Goal: Find specific page/section: Find specific page/section

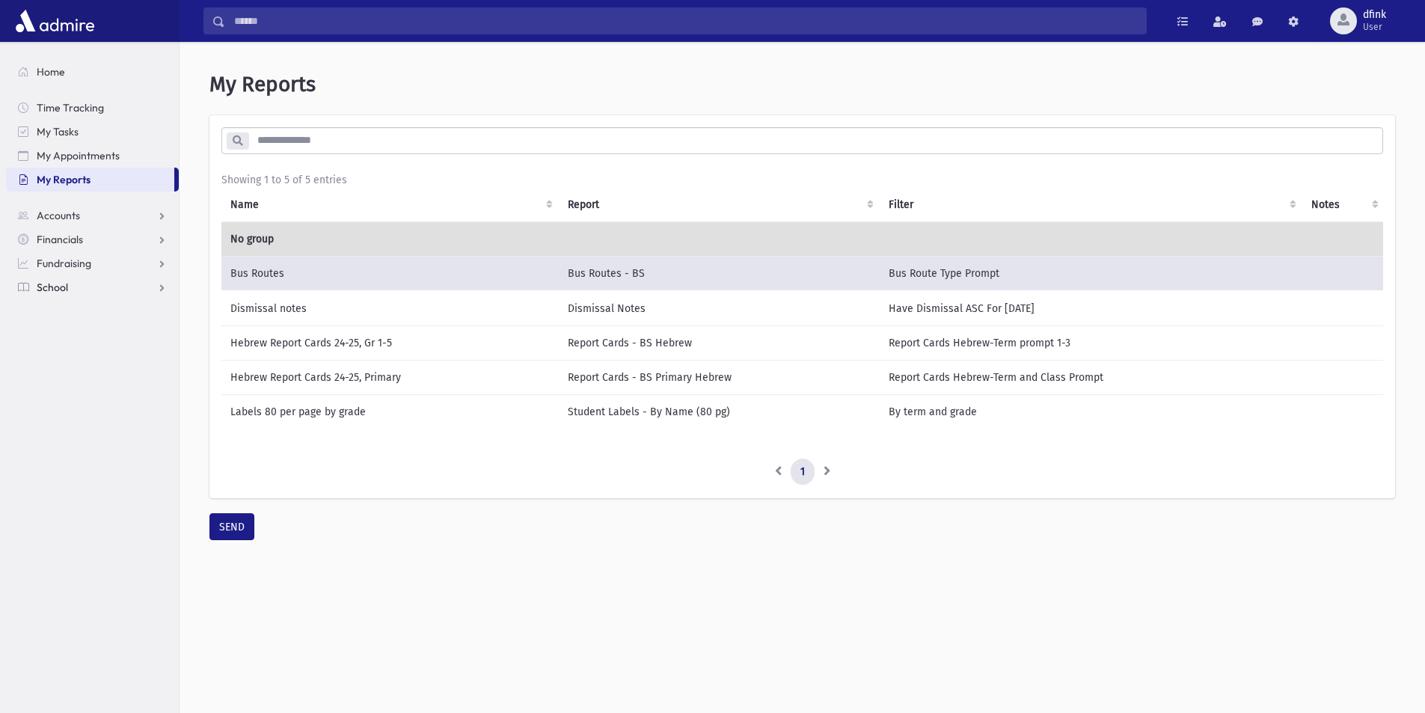
click at [55, 291] on span "School" at bounding box center [52, 287] width 31 height 13
click at [83, 314] on span "Students" at bounding box center [65, 311] width 41 height 13
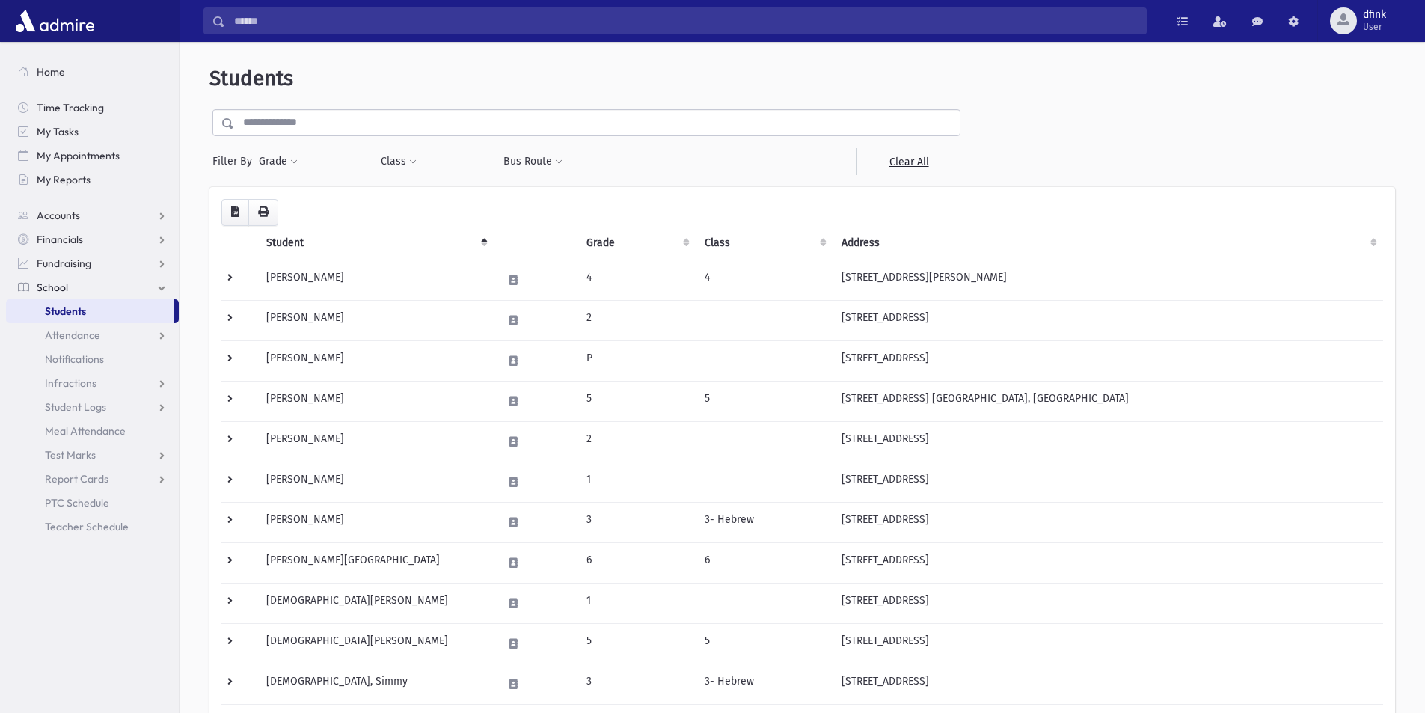
click at [289, 118] on input "text" at bounding box center [597, 122] width 726 height 27
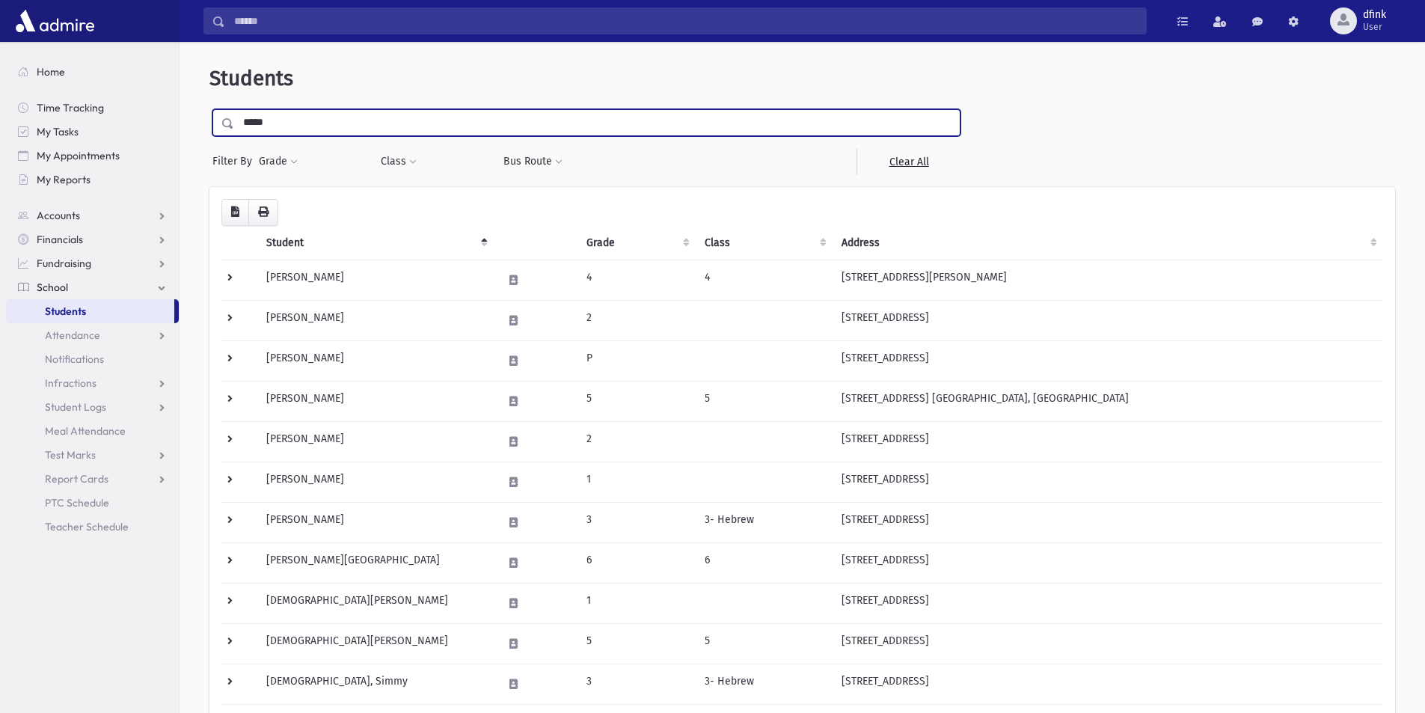
type input "*****"
click at [210, 109] on input "submit" at bounding box center [231, 119] width 42 height 20
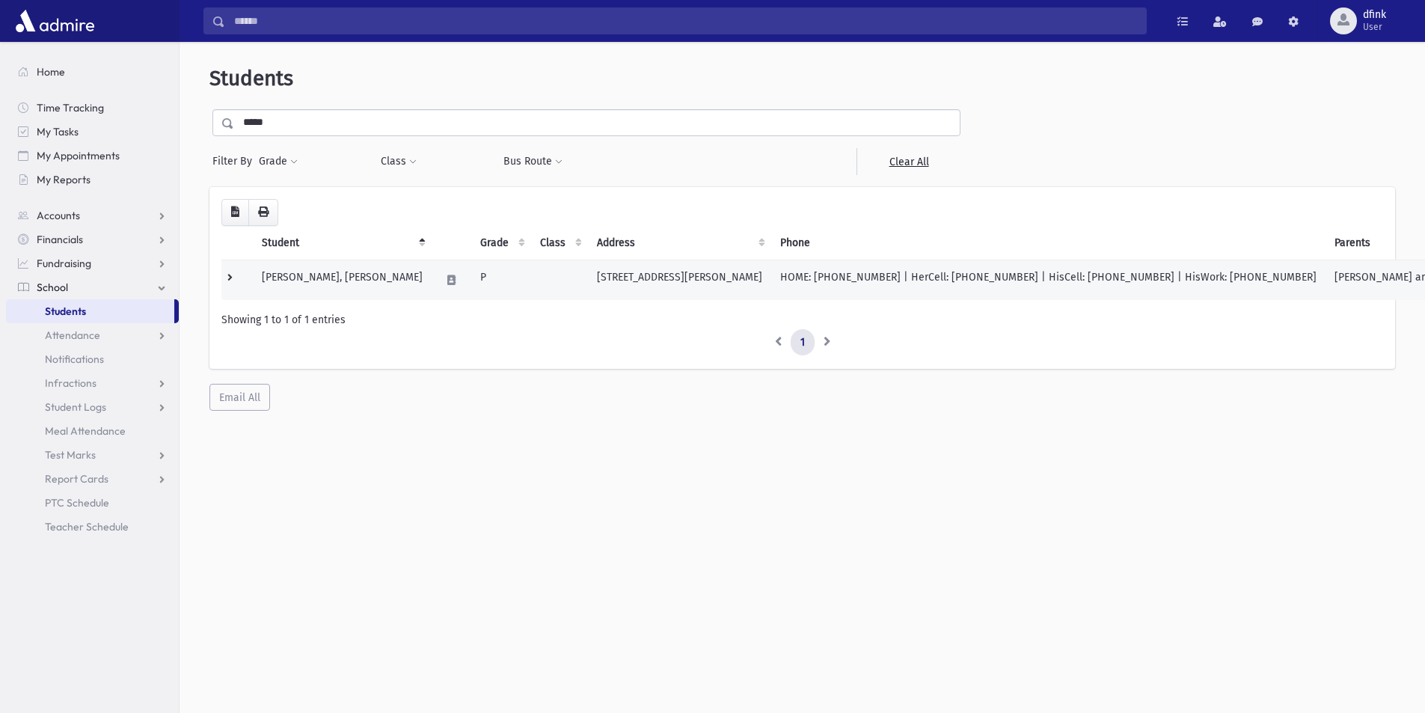
click at [293, 275] on td "[PERSON_NAME], [PERSON_NAME]" at bounding box center [342, 280] width 179 height 40
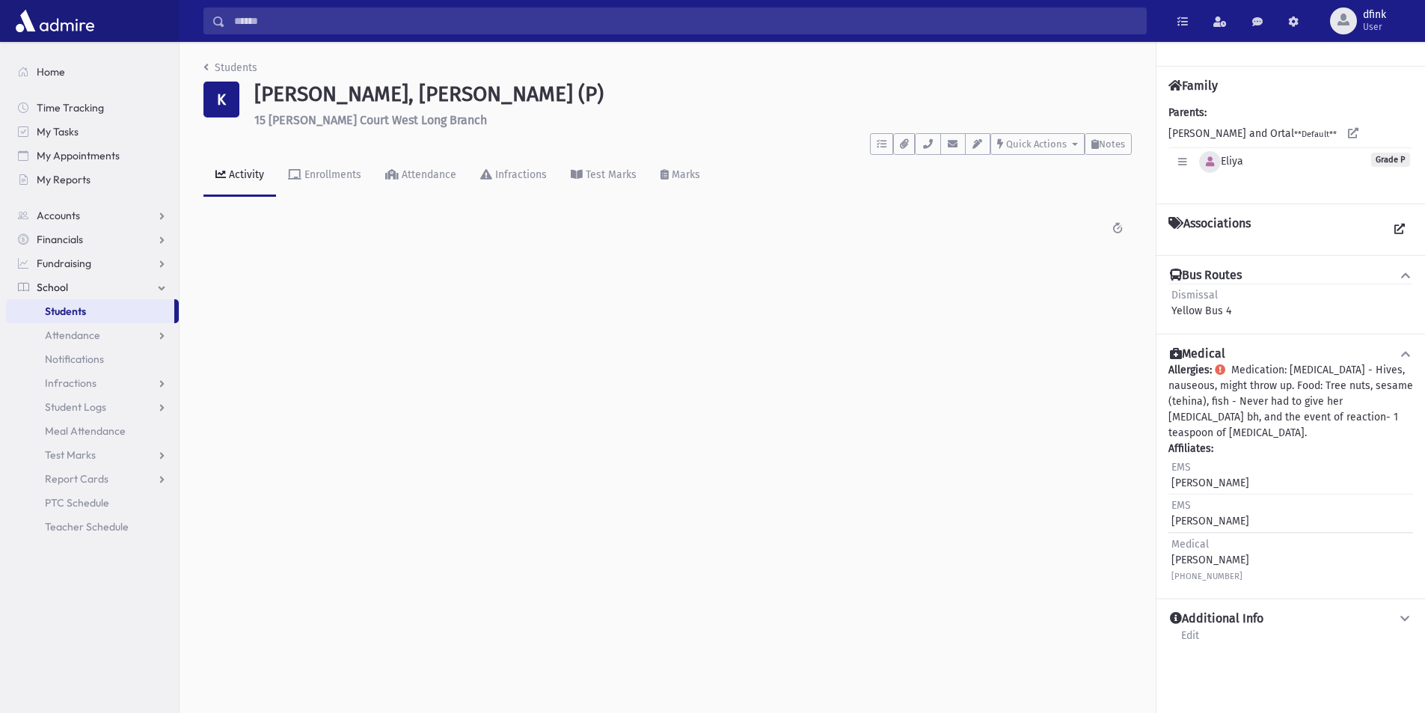
click at [1213, 161] on icon "button" at bounding box center [1210, 162] width 8 height 10
